Goal: Information Seeking & Learning: Learn about a topic

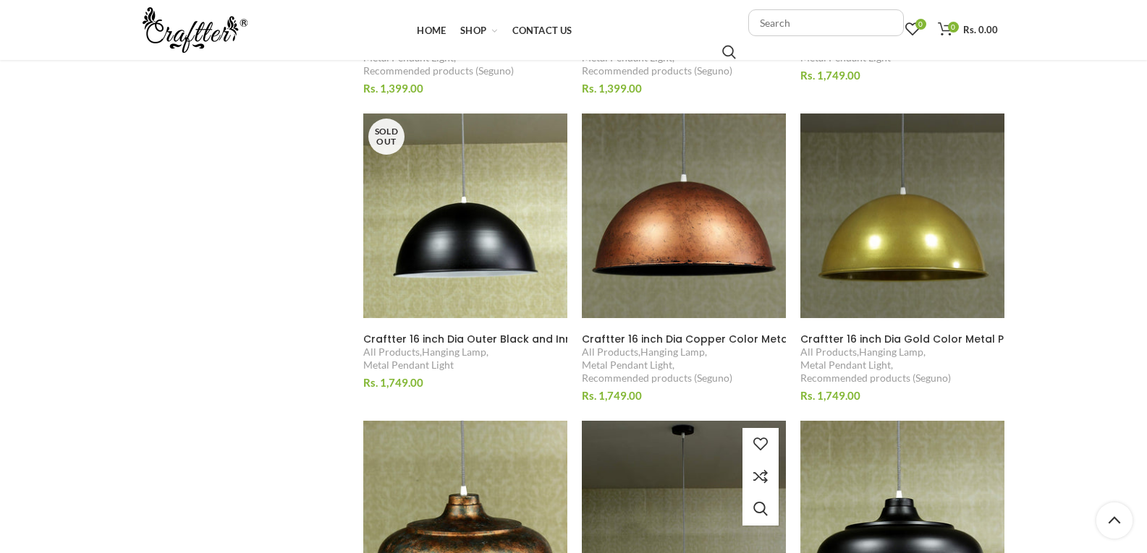
scroll to position [868, 0]
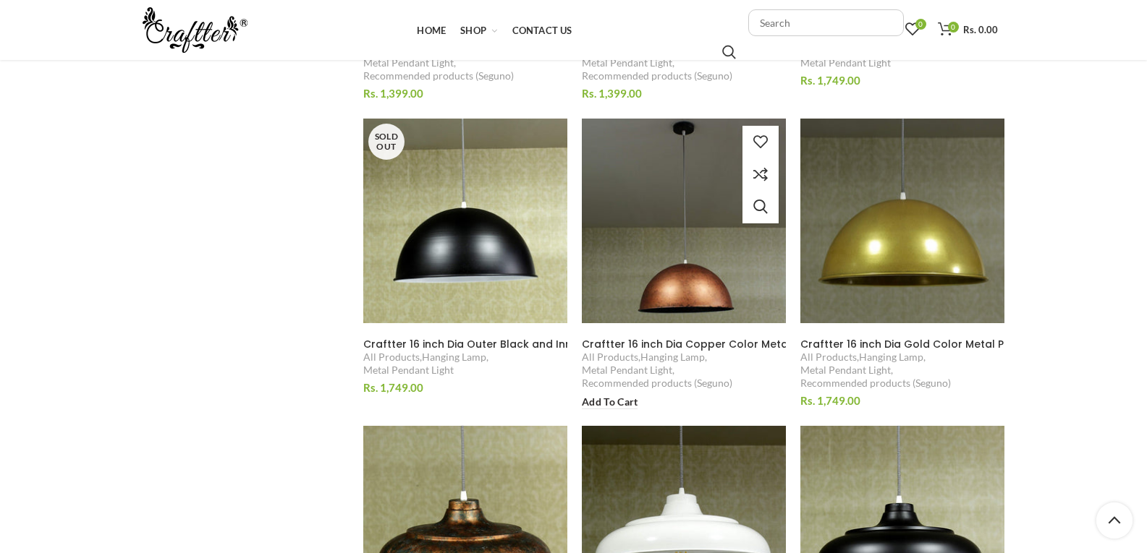
click at [690, 269] on img at bounding box center [683, 221] width 223 height 223
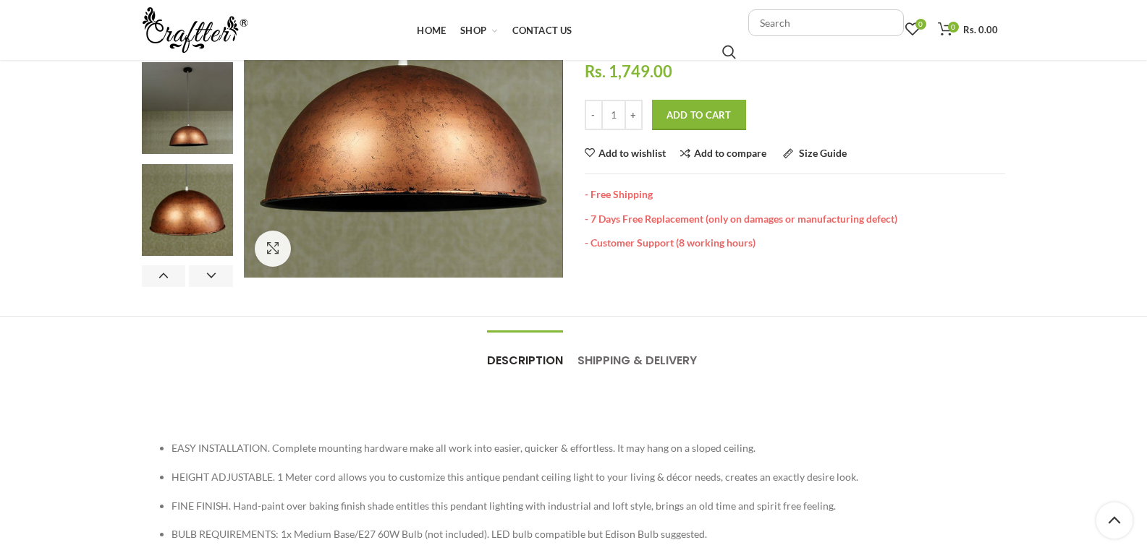
scroll to position [72, 0]
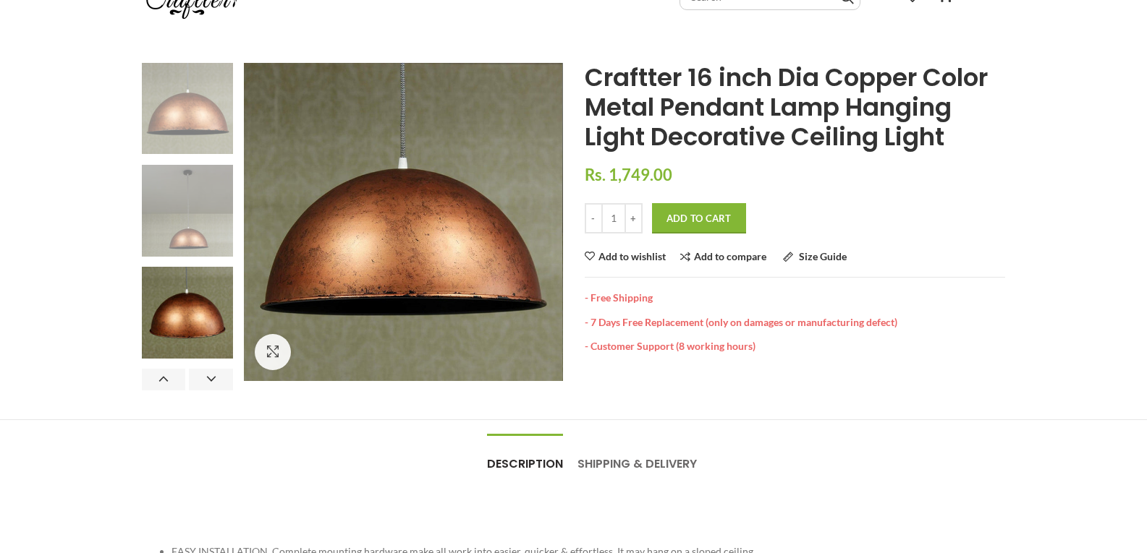
click at [181, 219] on img at bounding box center [188, 211] width 92 height 92
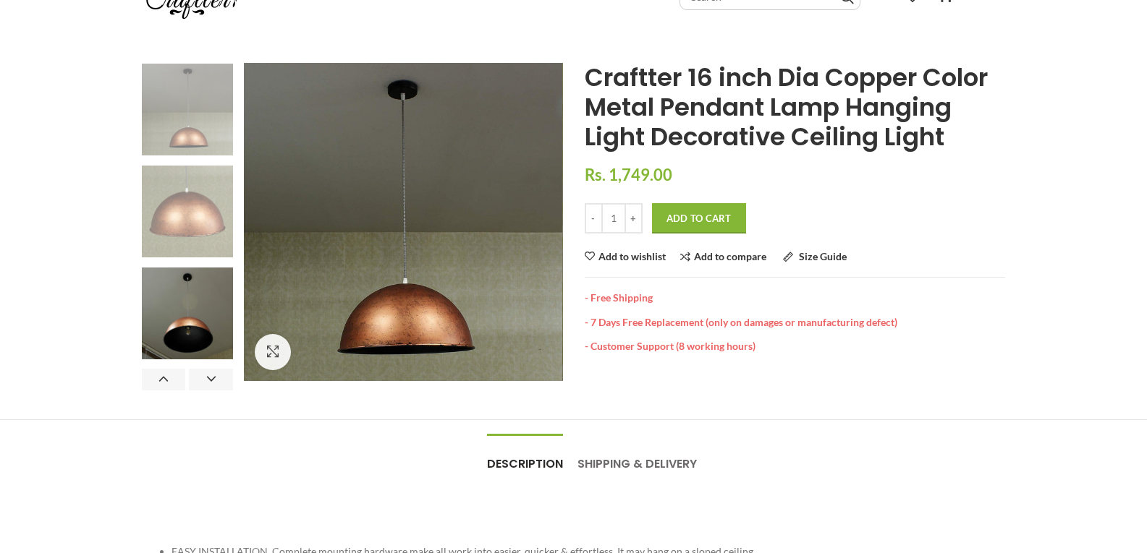
click at [191, 237] on img at bounding box center [188, 212] width 92 height 92
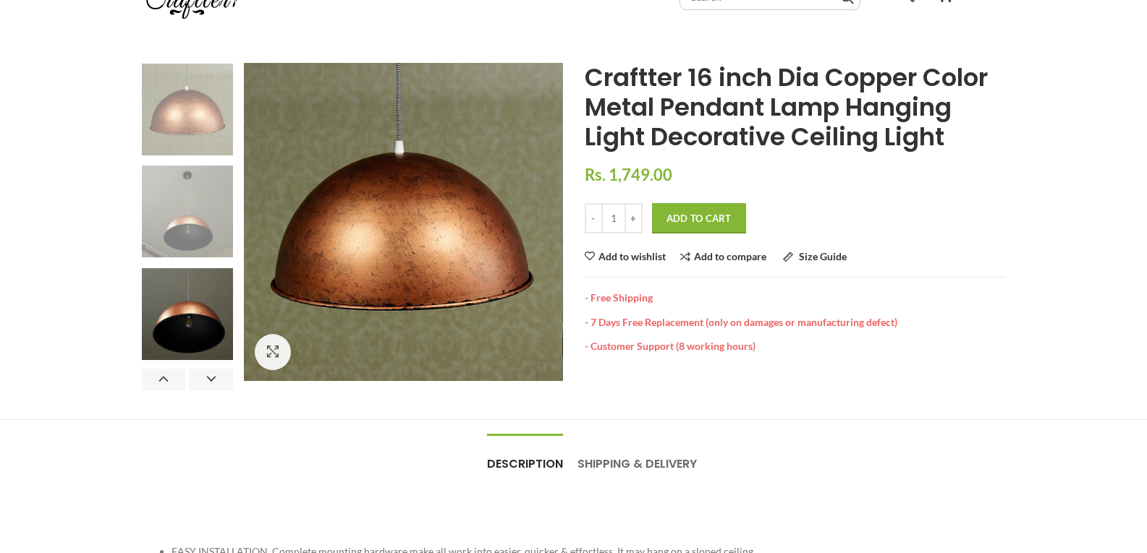
click at [204, 231] on img at bounding box center [188, 212] width 92 height 92
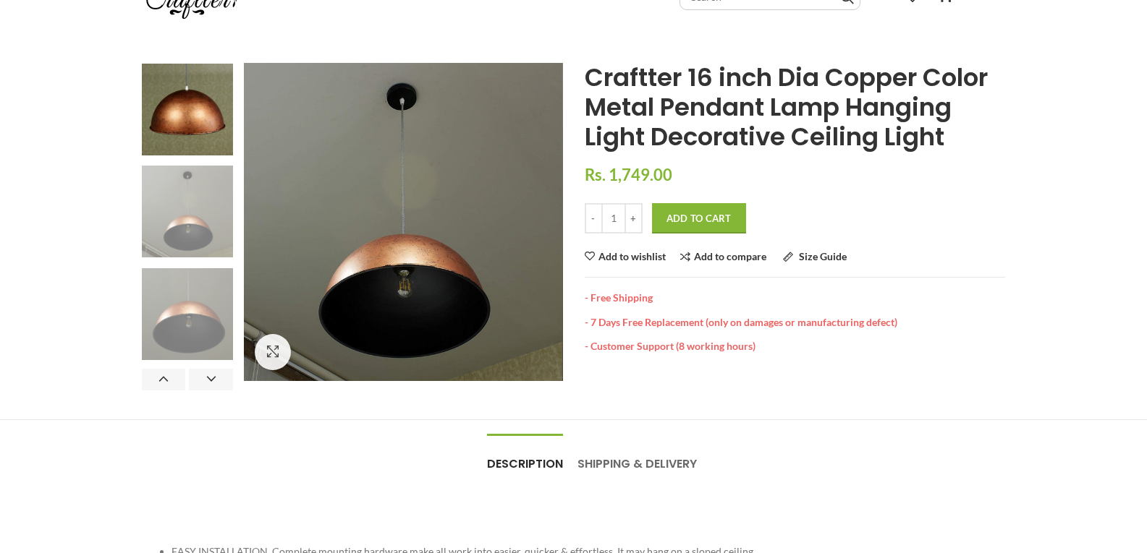
click at [180, 321] on img at bounding box center [188, 314] width 92 height 92
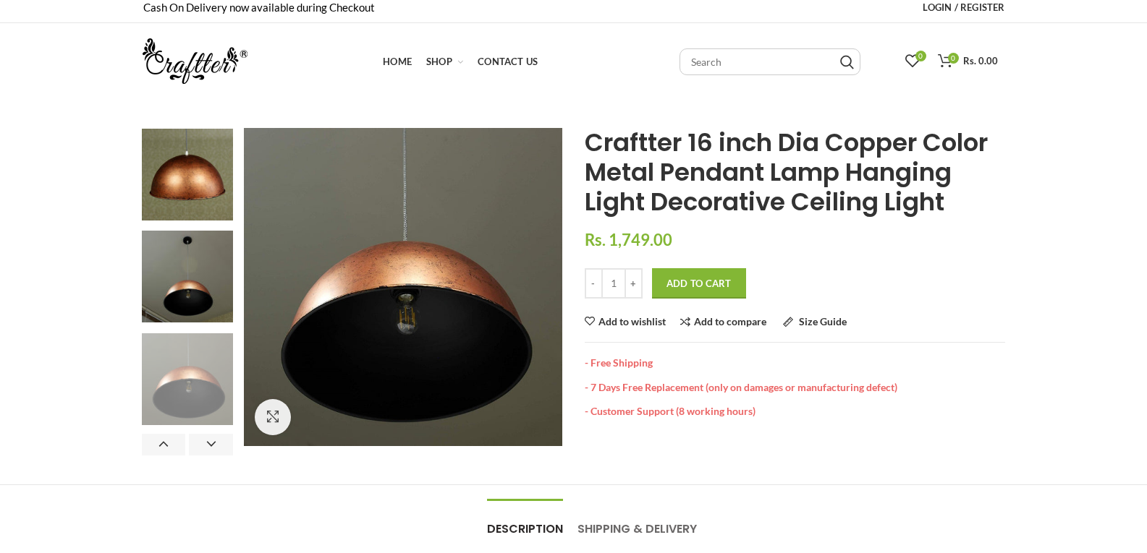
scroll to position [0, 0]
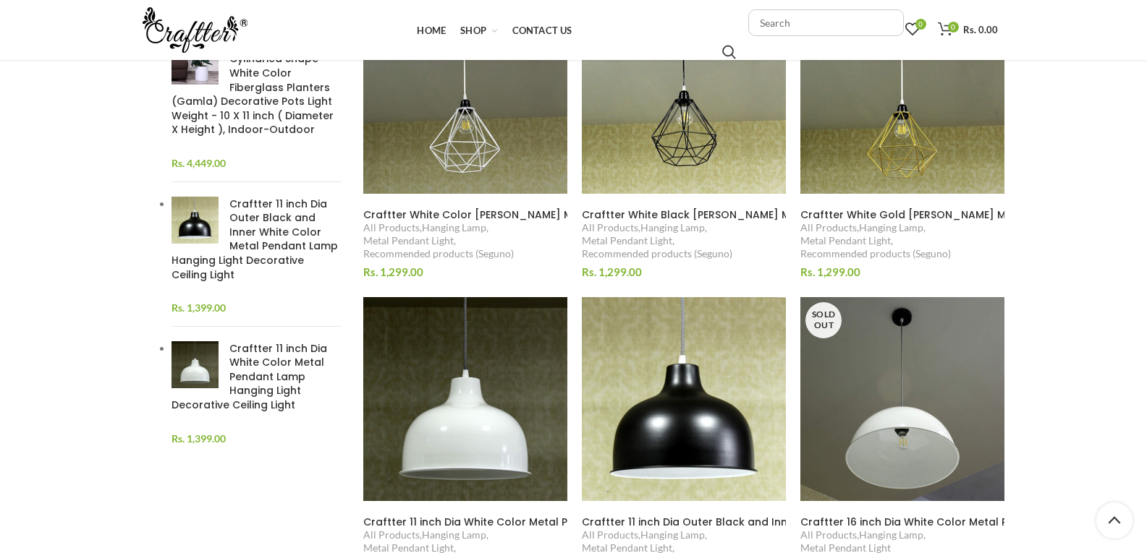
scroll to position [672, 0]
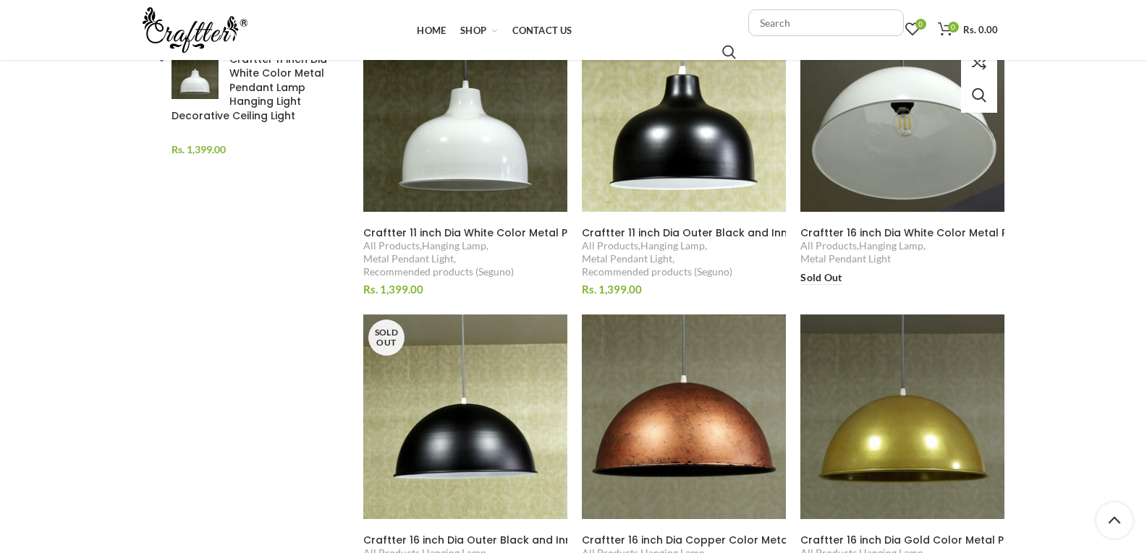
click at [901, 163] on img at bounding box center [902, 110] width 223 height 223
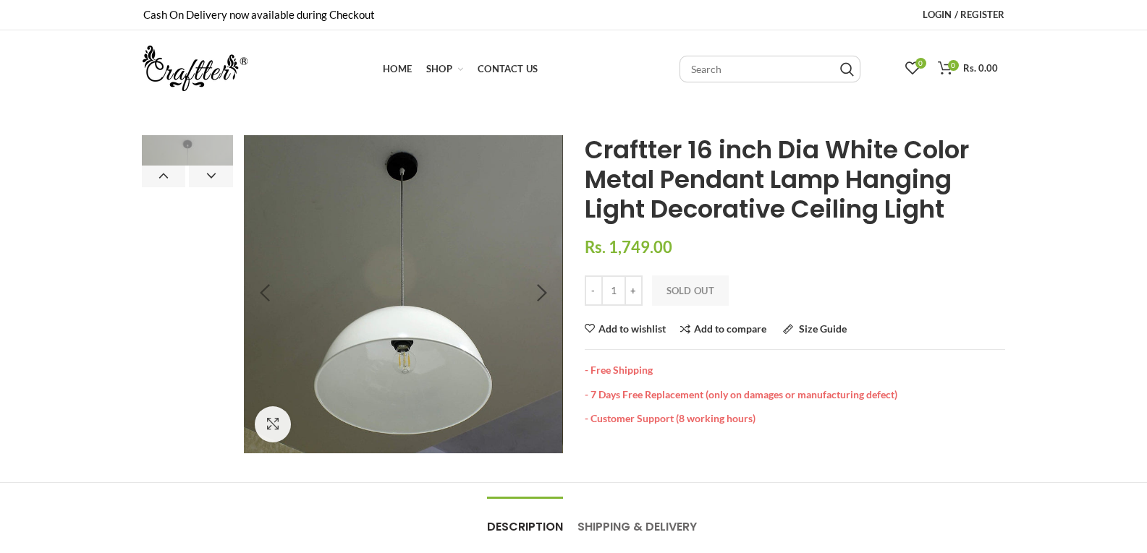
click at [540, 297] on div at bounding box center [541, 294] width 36 height 36
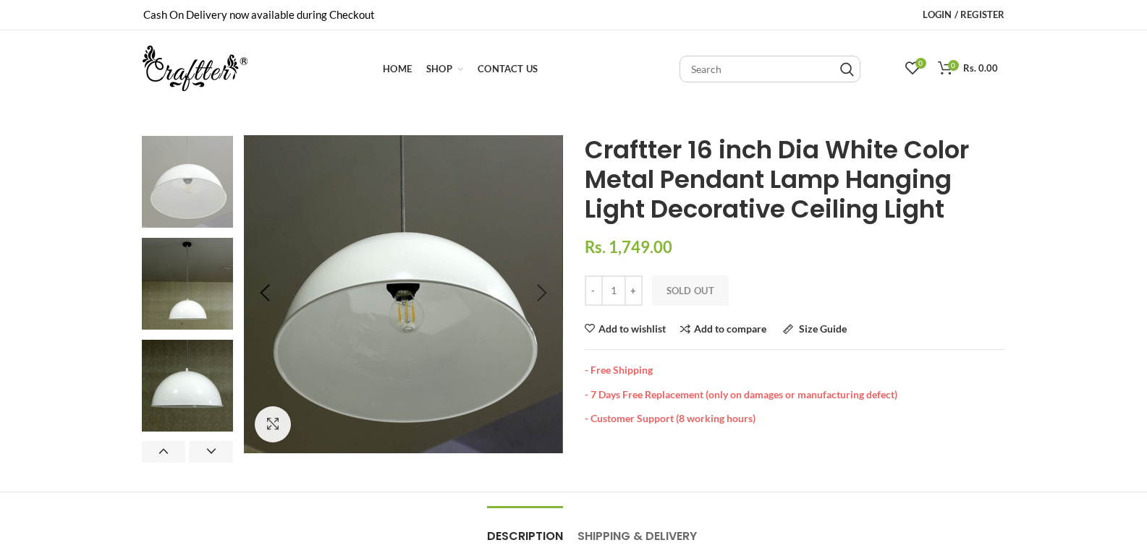
click at [540, 297] on div at bounding box center [541, 294] width 36 height 36
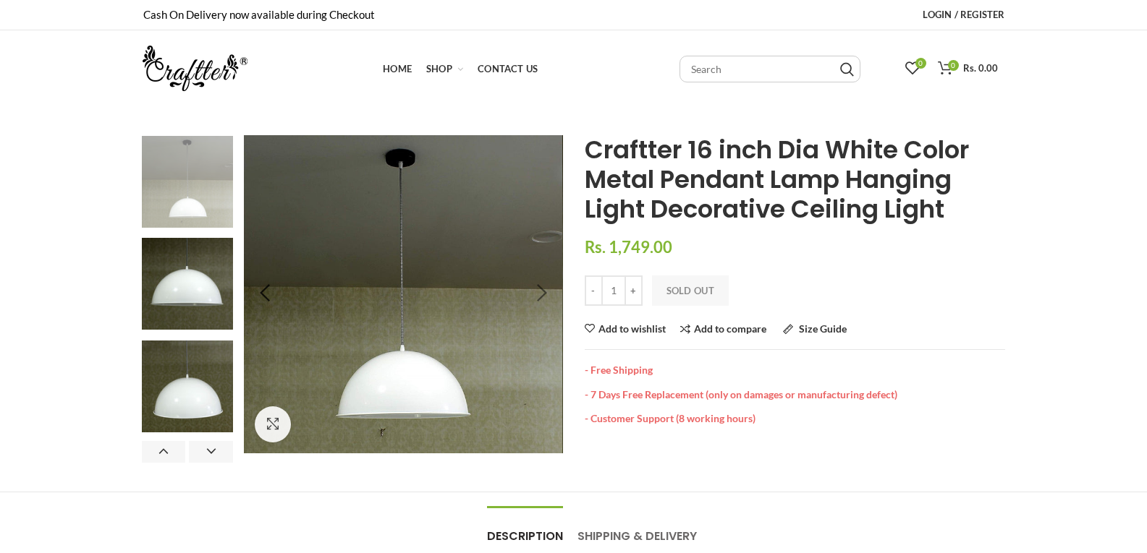
click at [540, 295] on div at bounding box center [541, 294] width 36 height 36
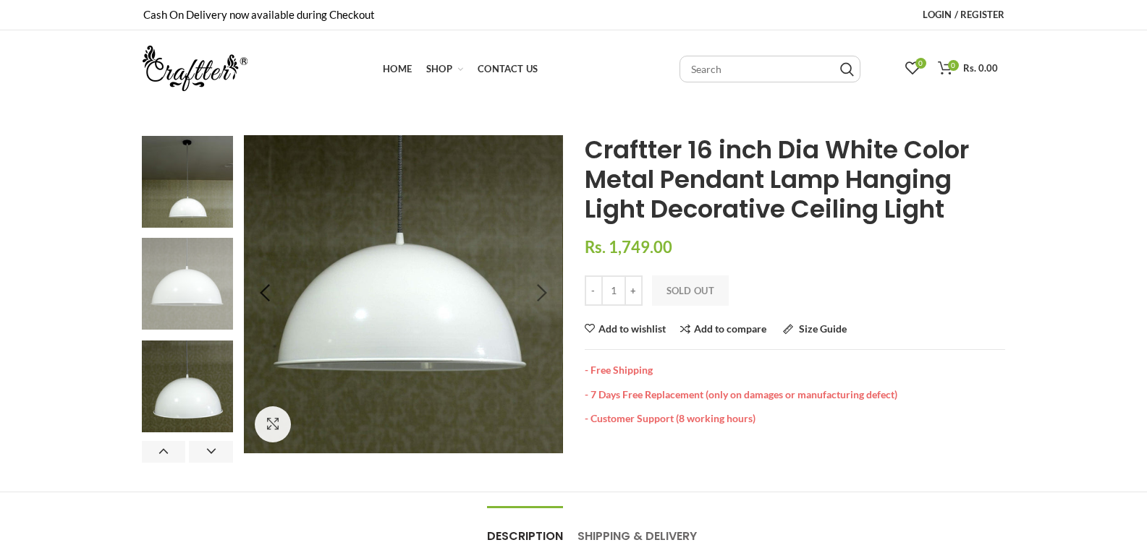
click at [541, 292] on div at bounding box center [541, 294] width 36 height 36
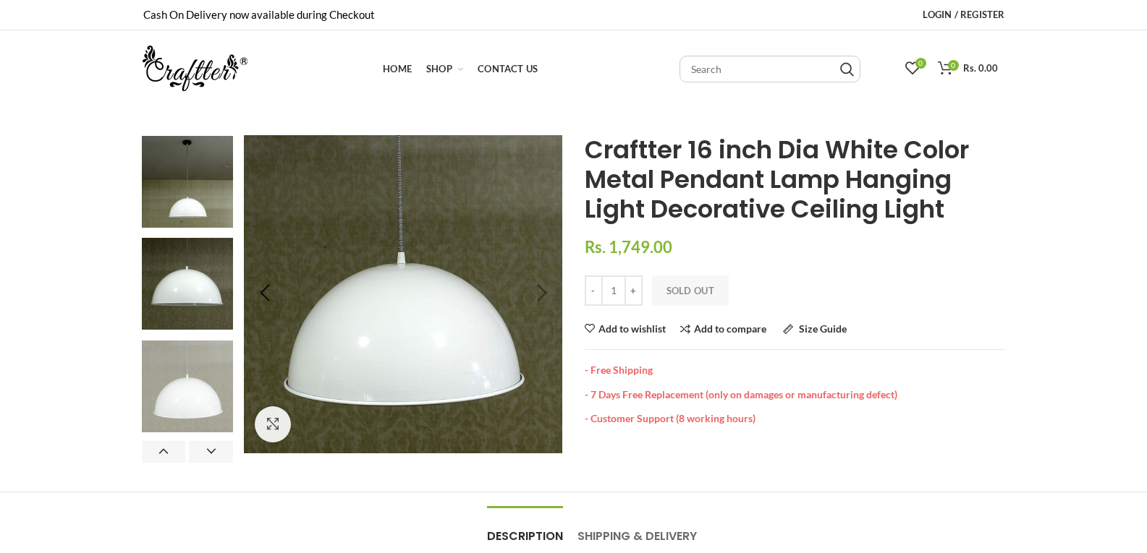
click at [541, 292] on div at bounding box center [541, 294] width 36 height 36
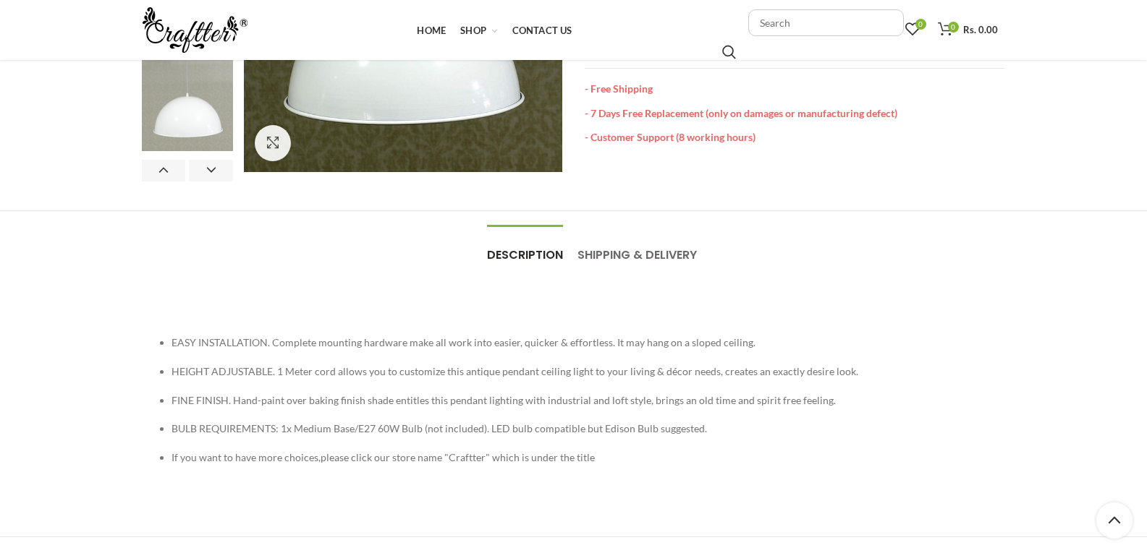
scroll to position [217, 0]
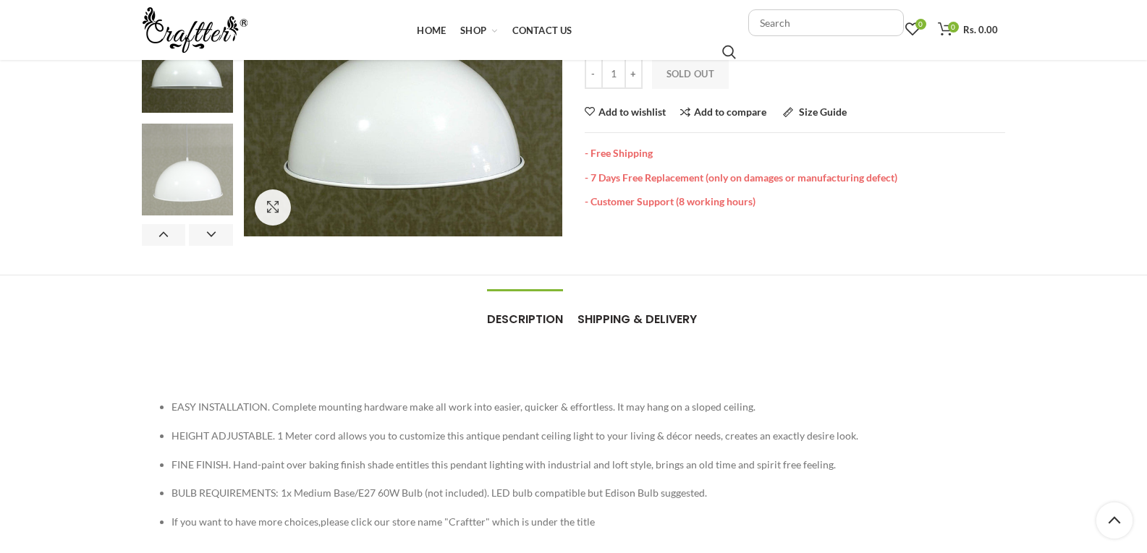
click at [650, 309] on link "Shipping & Delivery Shipping & Delivery" at bounding box center [636, 312] width 119 height 45
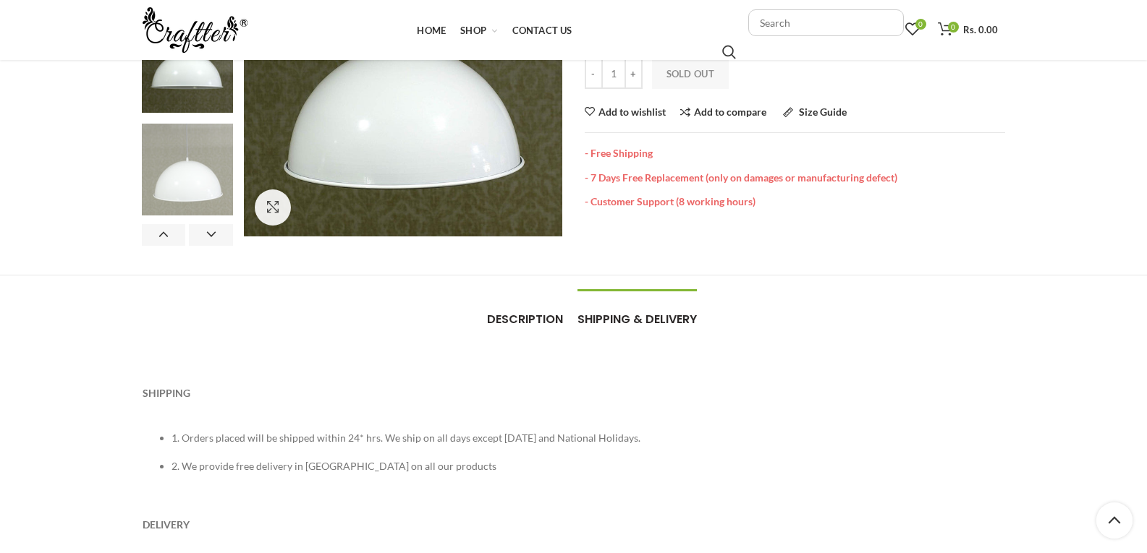
click at [523, 323] on span "Description" at bounding box center [525, 319] width 76 height 17
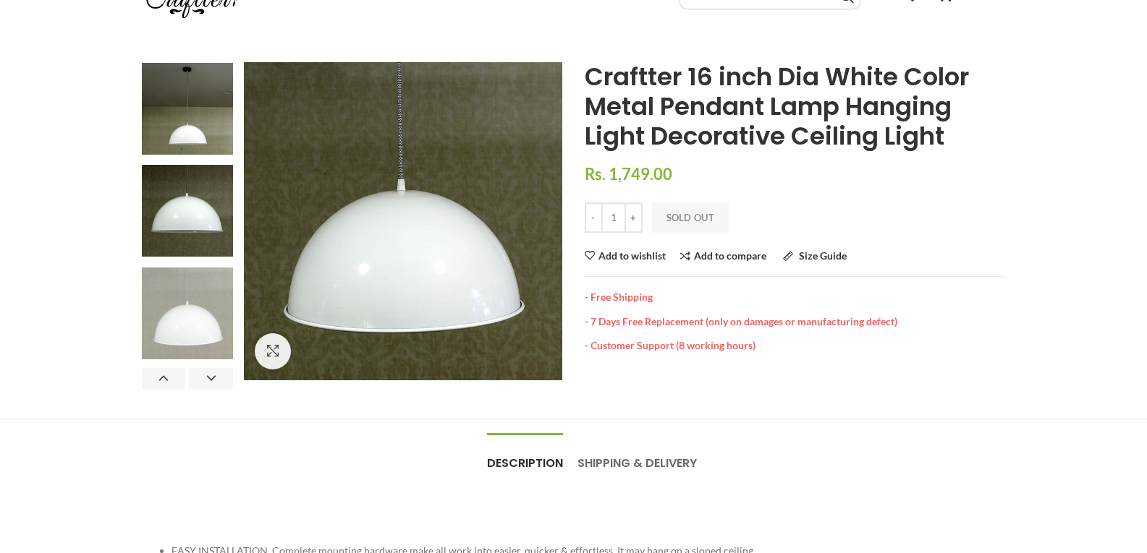
scroll to position [72, 0]
click at [805, 250] on span "Size Guide" at bounding box center [823, 256] width 48 height 12
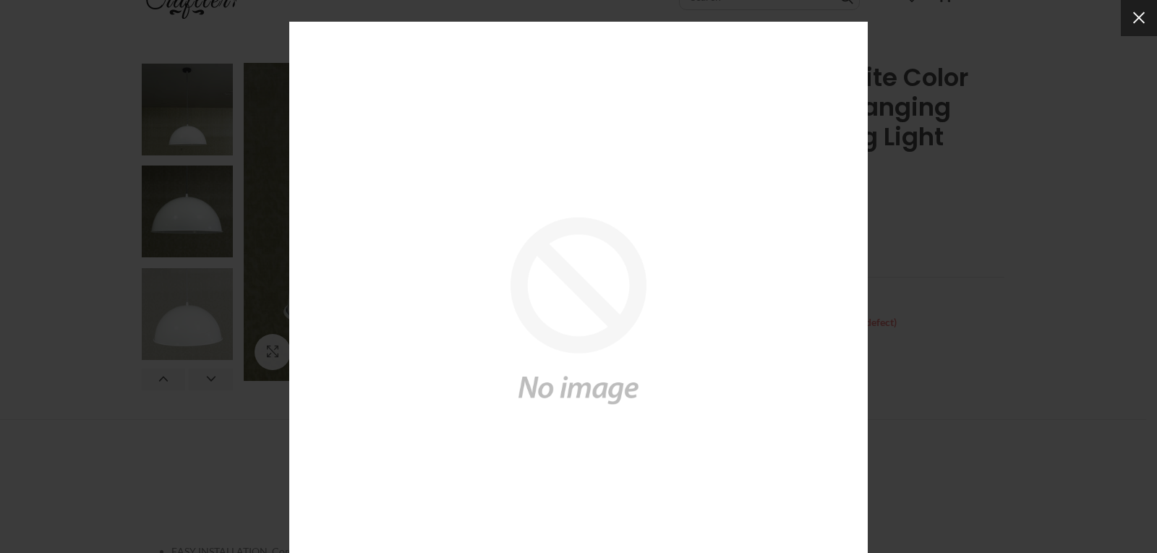
click at [1141, 12] on button "×" at bounding box center [1139, 18] width 36 height 36
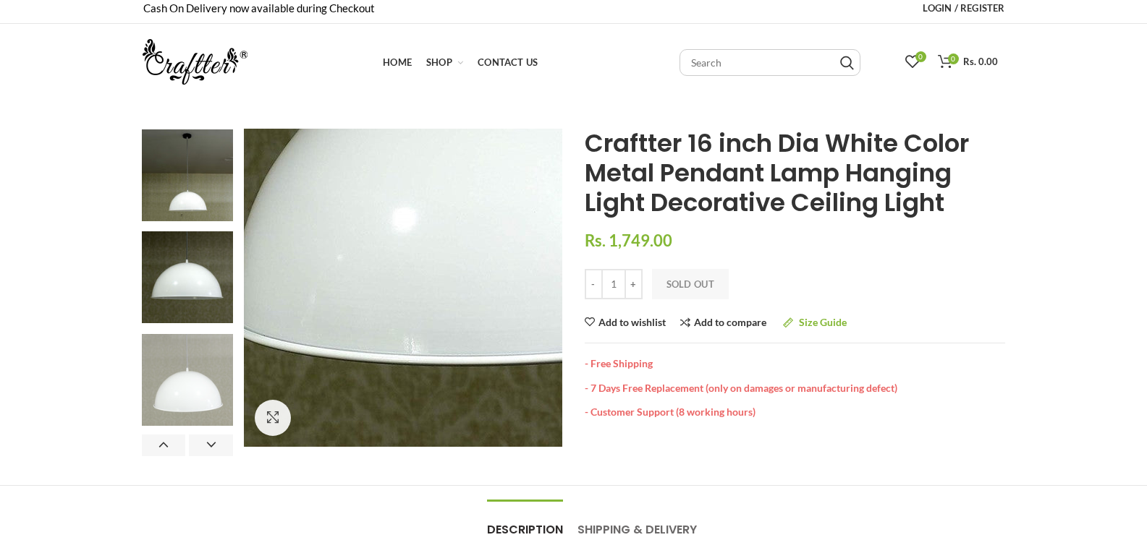
scroll to position [0, 0]
